Goal: Task Accomplishment & Management: Complete application form

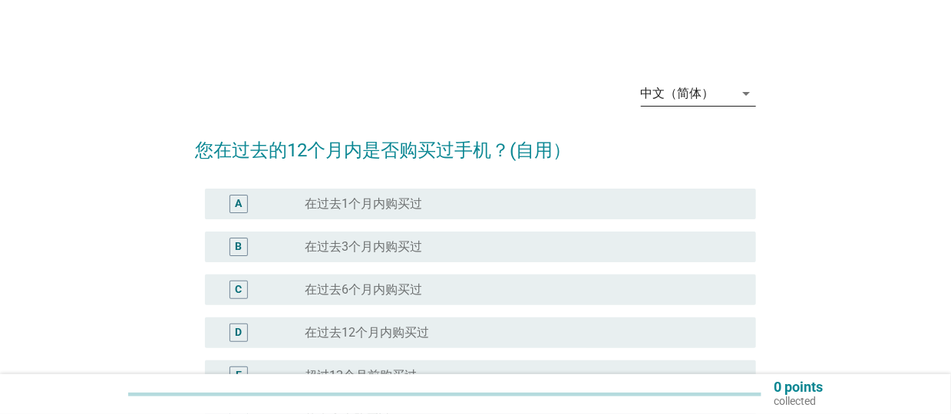
click at [742, 94] on icon "arrow_drop_down" at bounding box center [747, 93] width 18 height 18
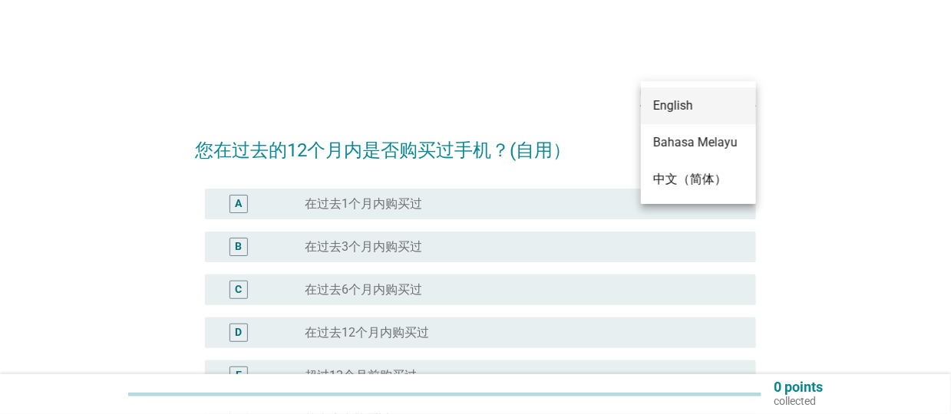
click at [674, 105] on div "English" at bounding box center [698, 106] width 91 height 18
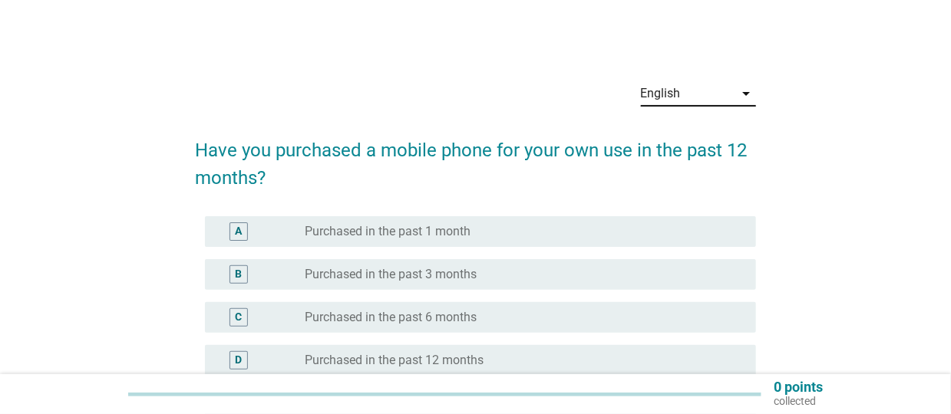
scroll to position [77, 0]
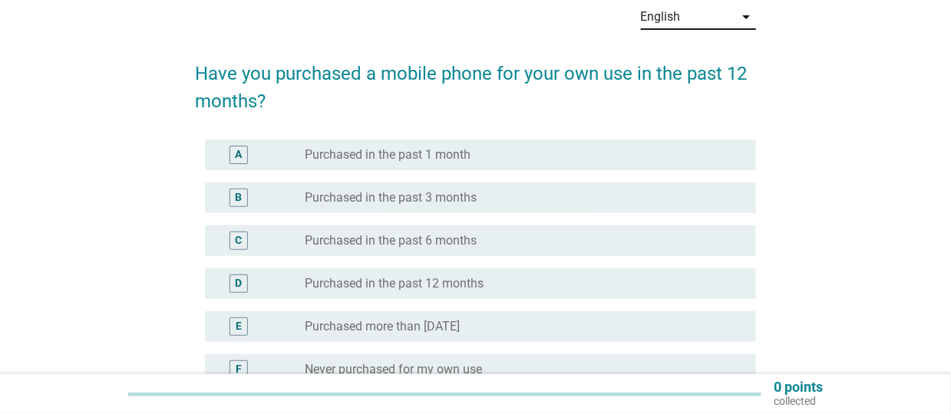
click at [445, 329] on label "Purchased more than [DATE]" at bounding box center [382, 326] width 155 height 15
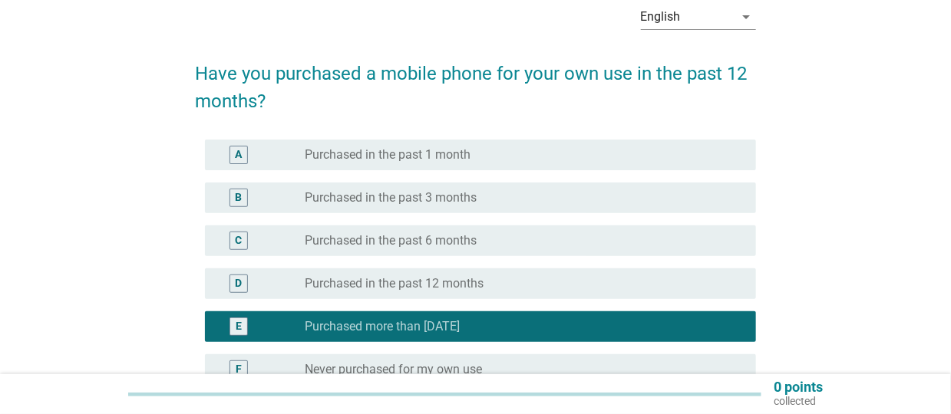
scroll to position [248, 0]
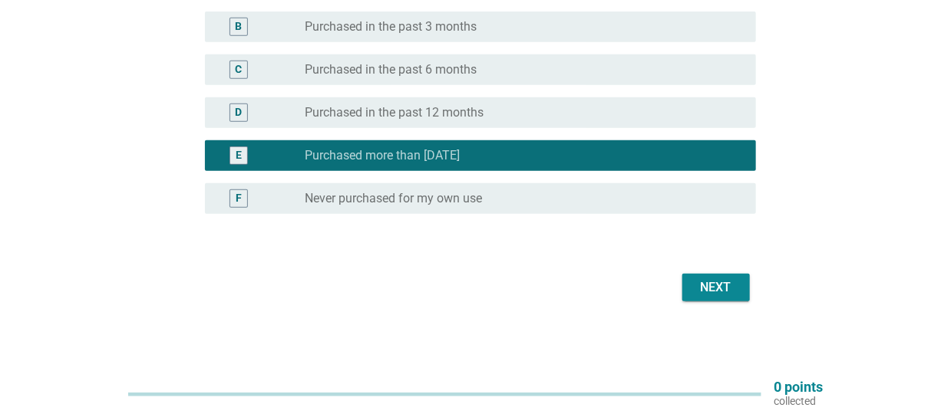
click at [732, 291] on div "Next" at bounding box center [716, 288] width 43 height 18
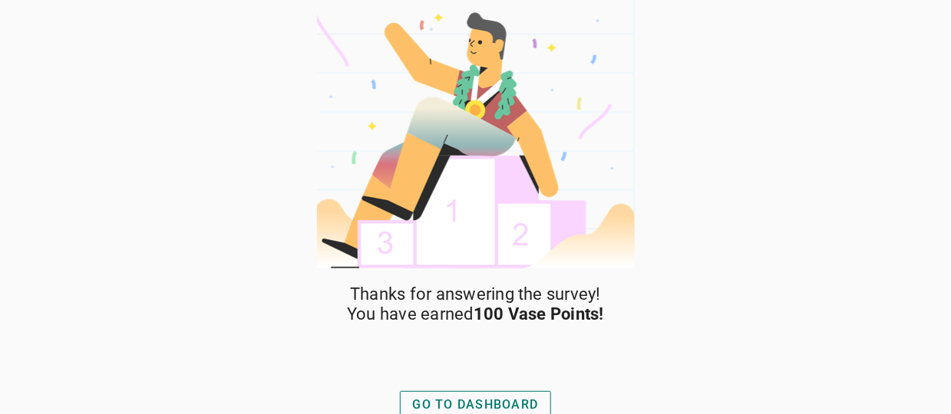
scroll to position [8, 0]
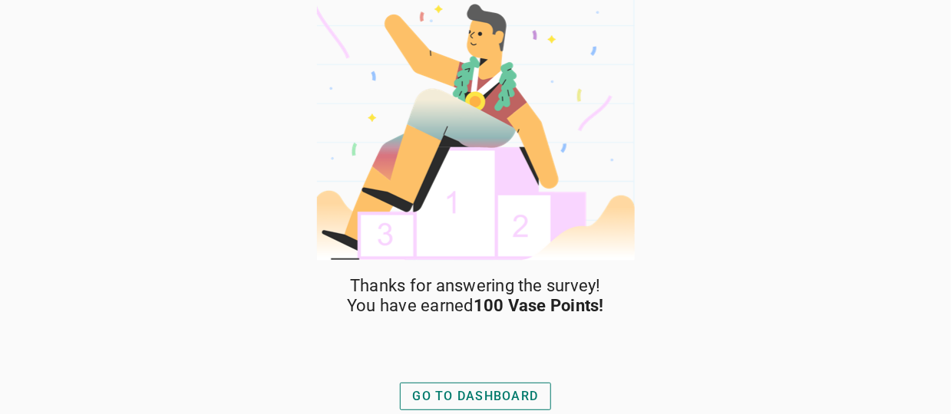
click at [471, 389] on div "GO TO DASHBOARD" at bounding box center [476, 397] width 126 height 18
